Goal: Task Accomplishment & Management: Use online tool/utility

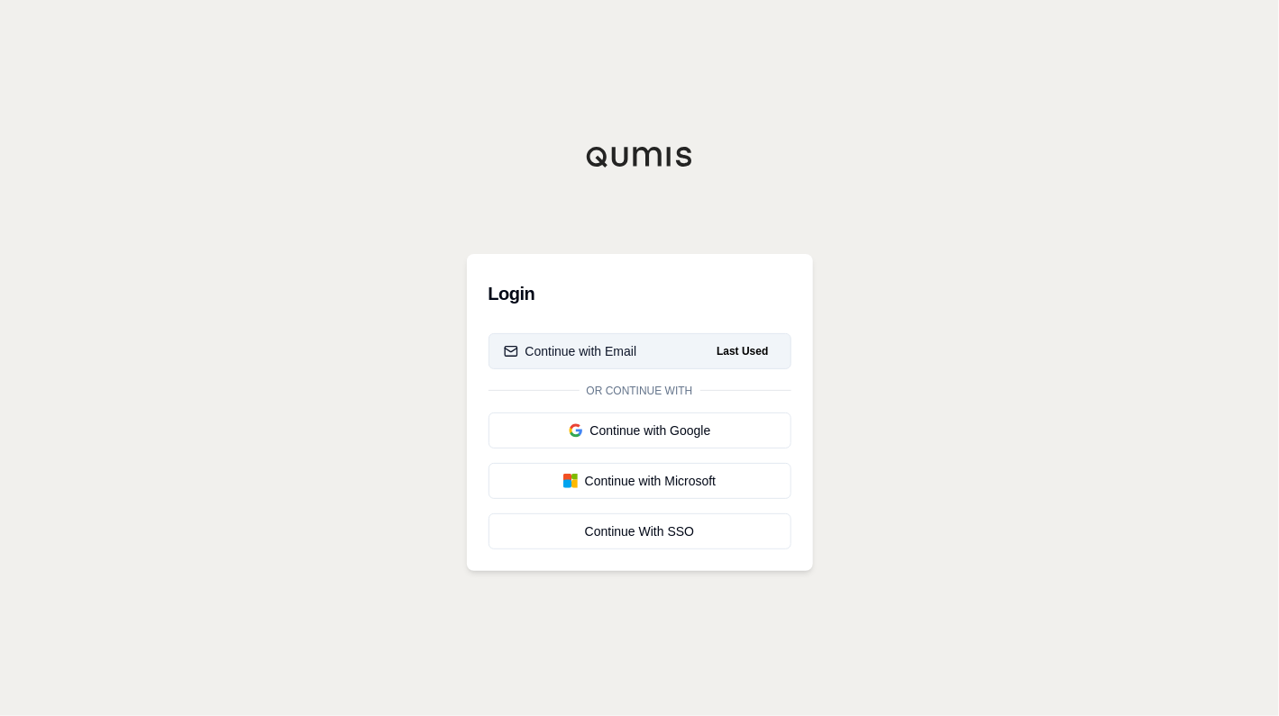
click at [588, 348] on div "Continue with Email" at bounding box center [570, 351] width 133 height 18
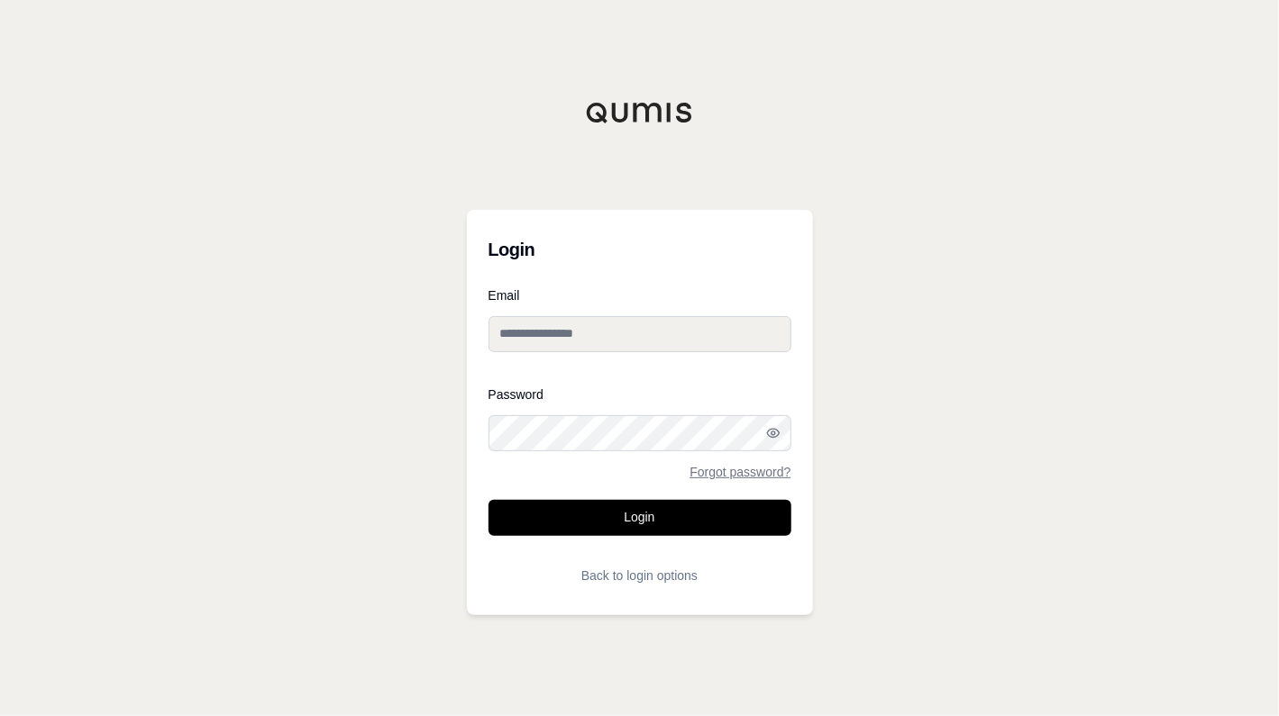
type input "**********"
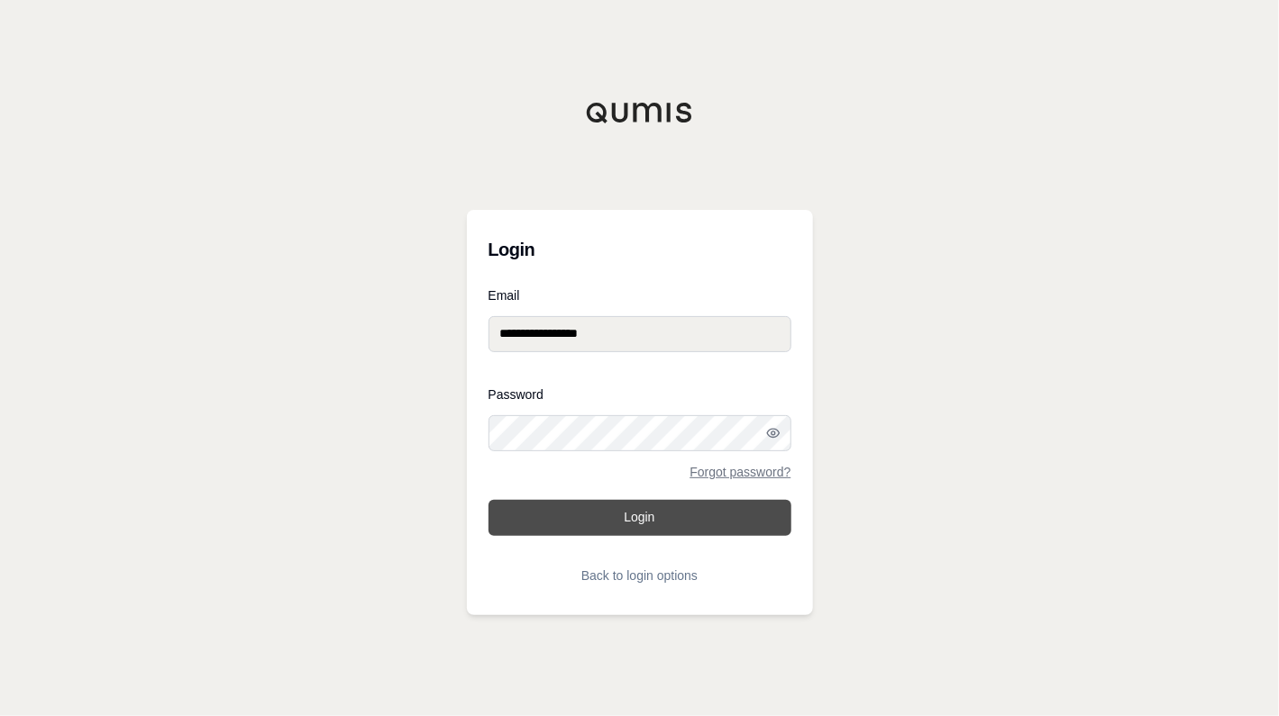
click at [560, 516] on button "Login" at bounding box center [639, 518] width 303 height 36
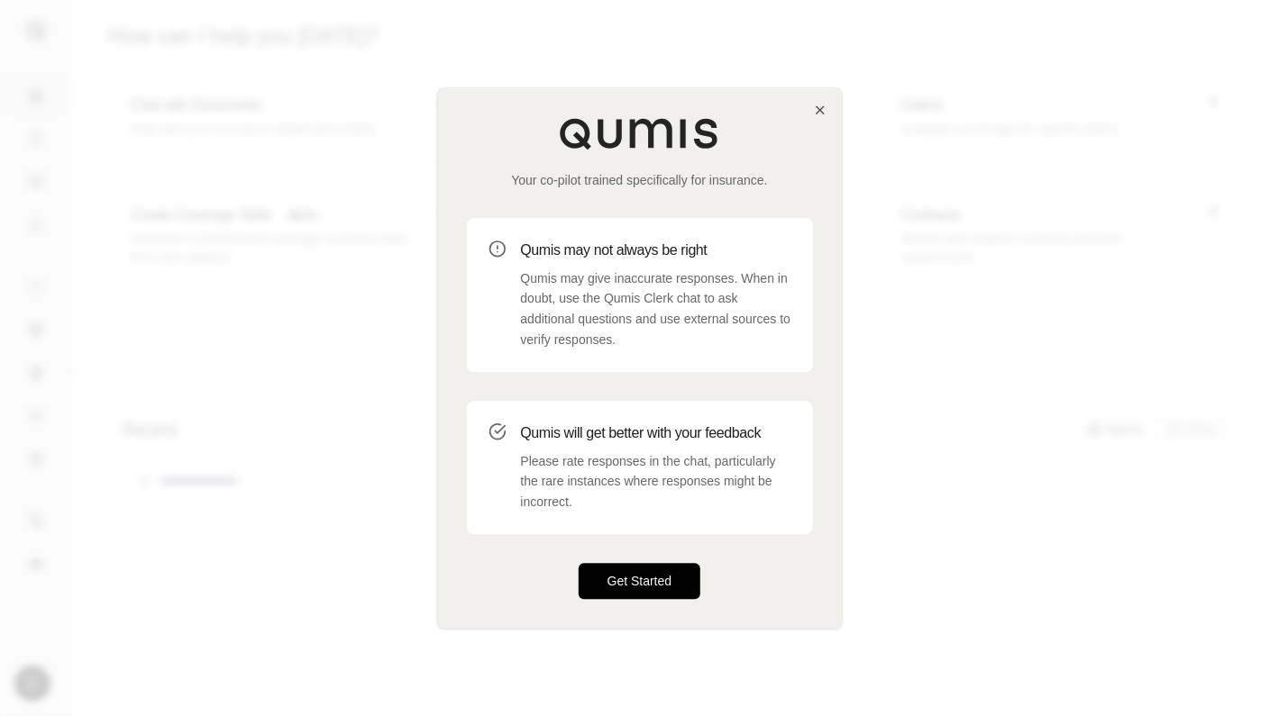
click at [652, 576] on button "Get Started" at bounding box center [639, 581] width 123 height 36
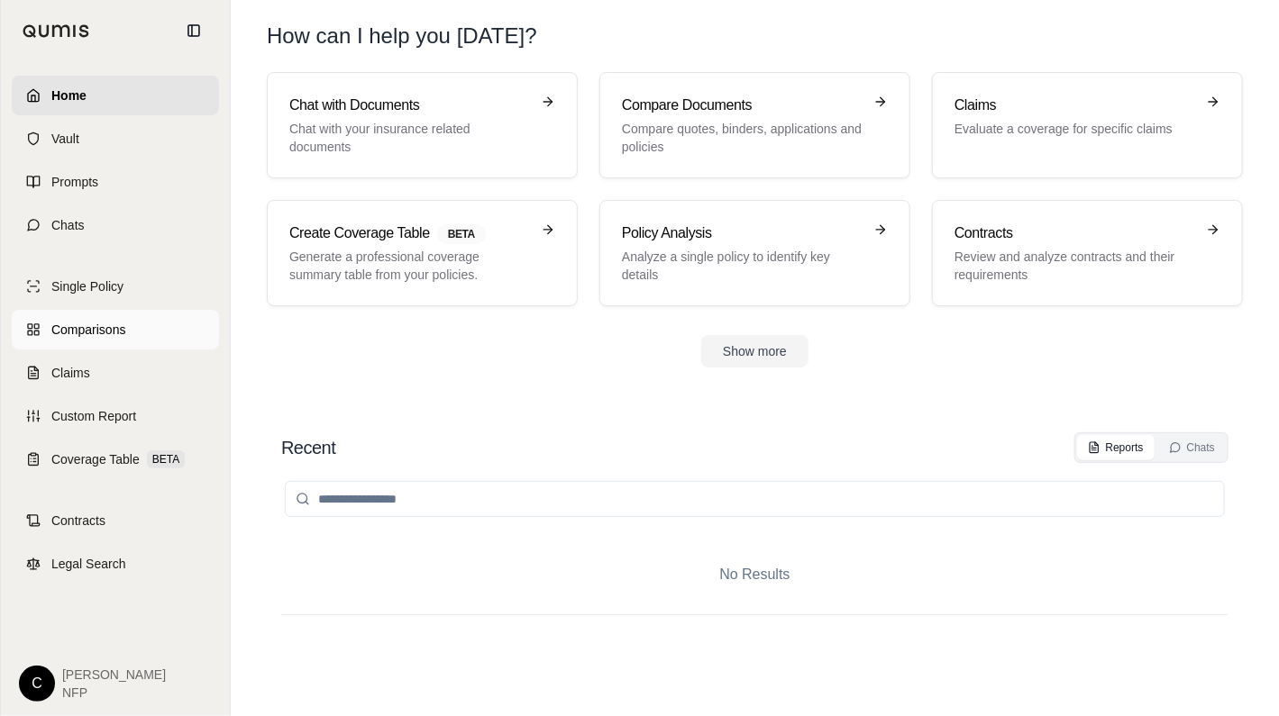
click at [80, 333] on span "Comparisons" at bounding box center [88, 330] width 74 height 18
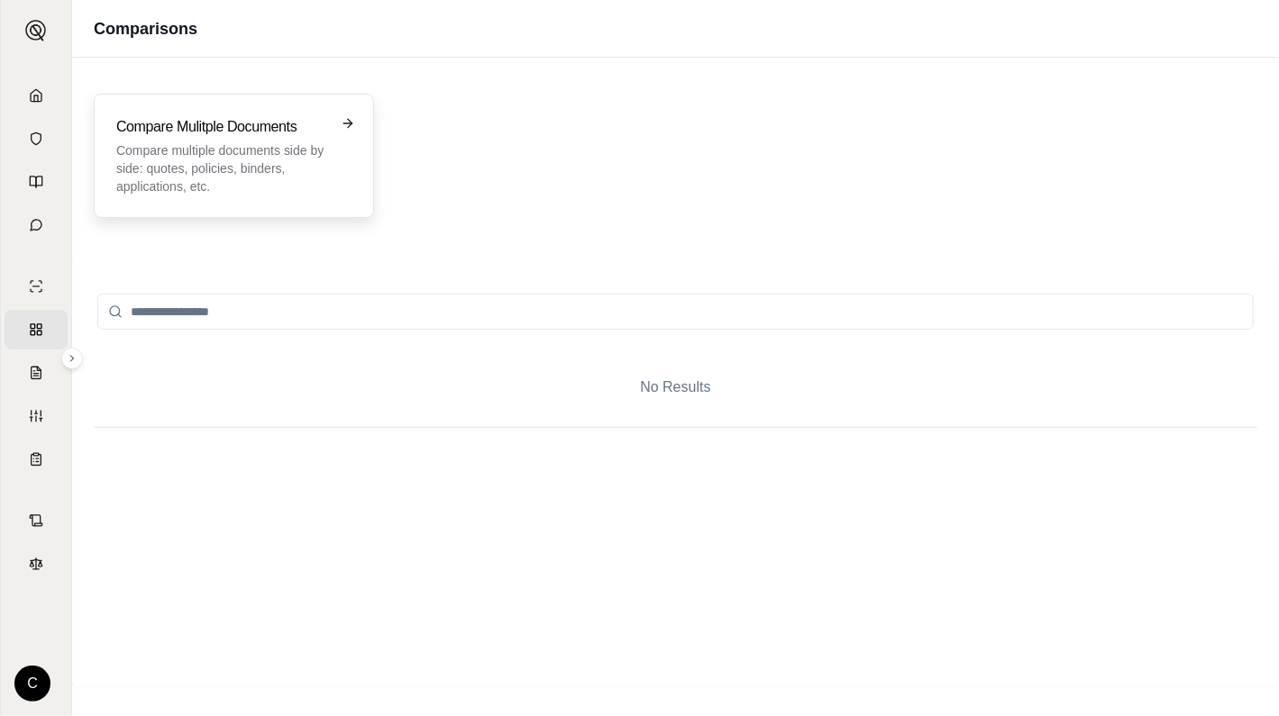
click at [168, 139] on div "Compare Mulitple Documents Compare multiple documents side by side: quotes, pol…" at bounding box center [221, 155] width 210 height 79
